Goal: Navigation & Orientation: Go to known website

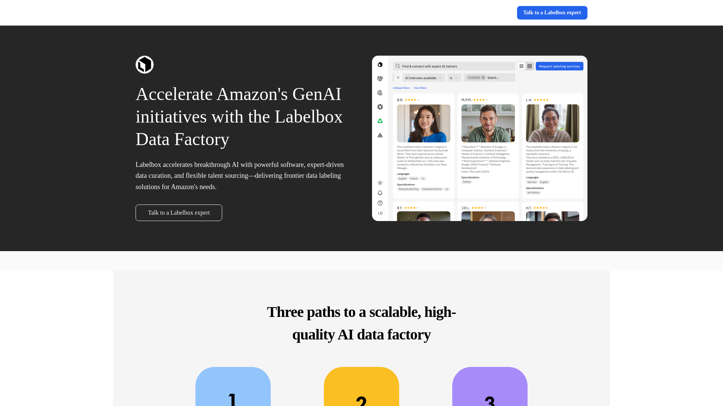
scroll to position [366, 0]
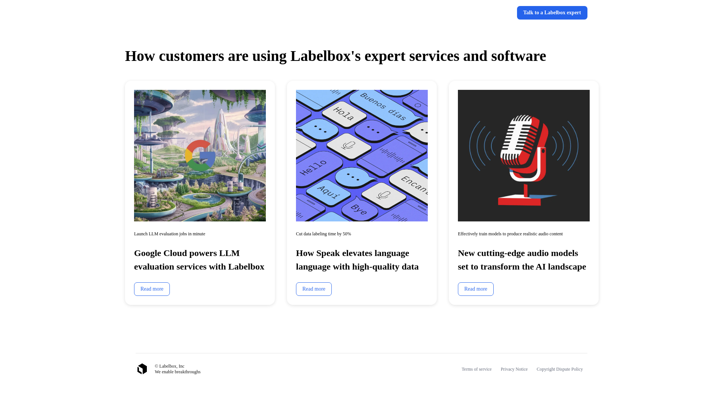
scroll to position [1859, 0]
